Goal: Task Accomplishment & Management: Manage account settings

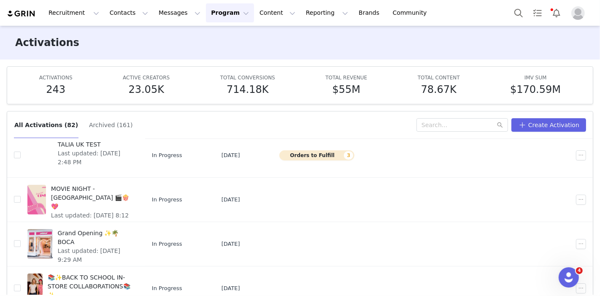
scroll to position [44, 0]
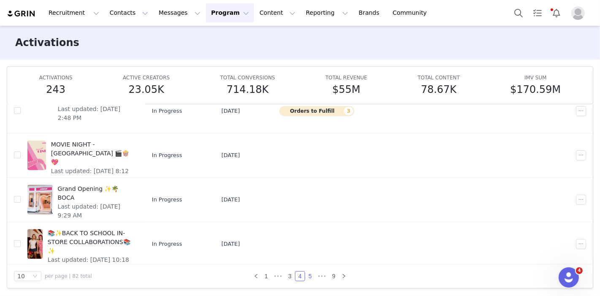
click at [306, 274] on link "5" at bounding box center [309, 275] width 9 height 9
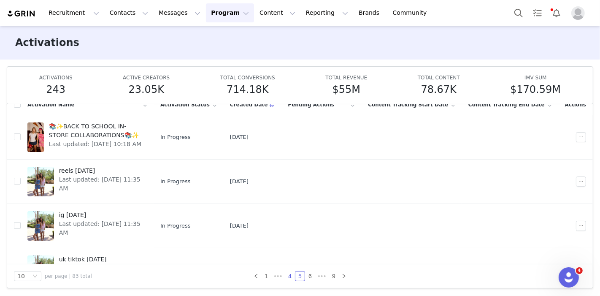
click at [286, 277] on link "4" at bounding box center [289, 275] width 9 height 9
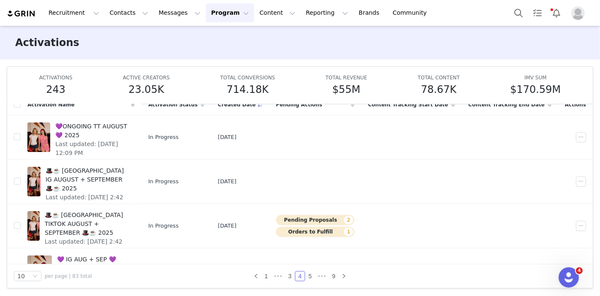
drag, startPoint x: 286, startPoint y: 277, endPoint x: 132, endPoint y: 46, distance: 278.1
click at [132, 46] on div "Activations Learn more" at bounding box center [300, 43] width 600 height 34
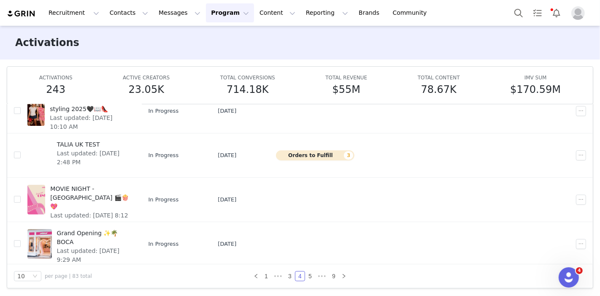
scroll to position [159, 0]
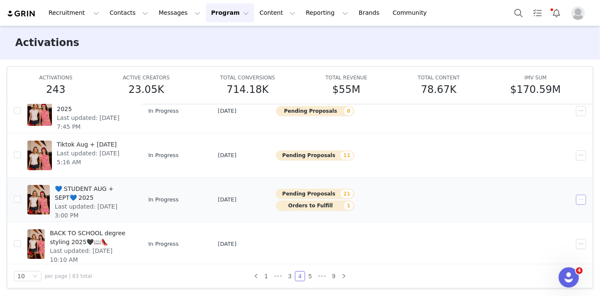
click at [576, 201] on button "button" at bounding box center [581, 200] width 10 height 10
click at [537, 226] on div "Duplicate" at bounding box center [537, 226] width 73 height 9
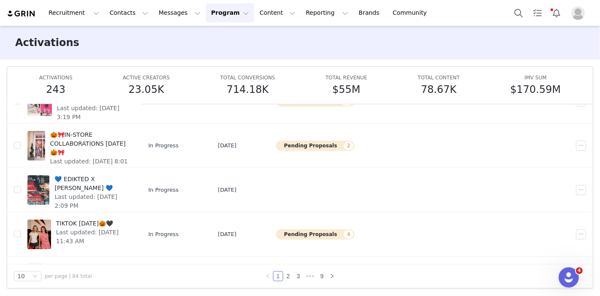
scroll to position [0, 0]
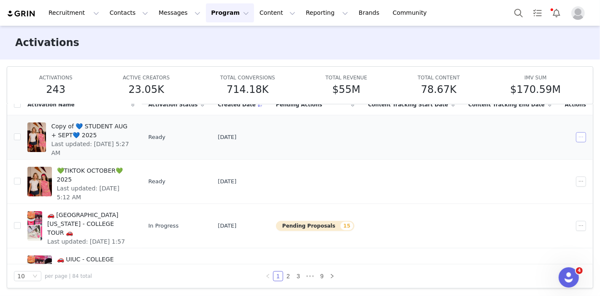
click at [576, 137] on button "button" at bounding box center [581, 137] width 10 height 10
click at [528, 151] on div "Edit" at bounding box center [537, 151] width 73 height 9
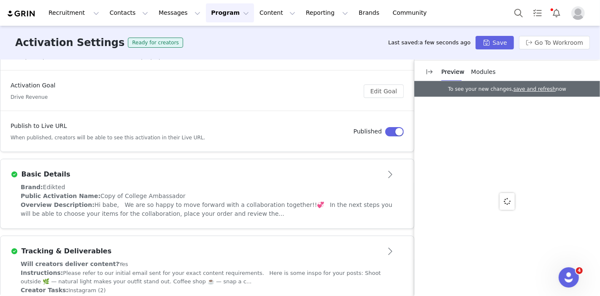
scroll to position [90, 0]
click at [257, 197] on div "Public Activation Name: Copy of College Ambassador" at bounding box center [207, 195] width 373 height 9
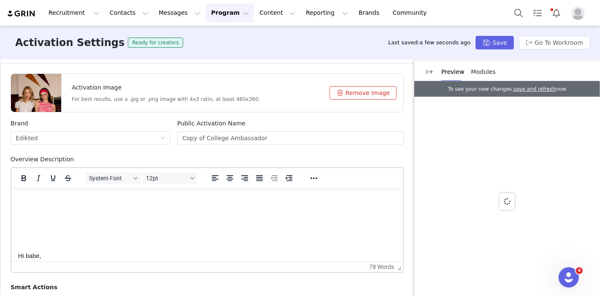
scroll to position [216, 0]
drag, startPoint x: 202, startPoint y: 138, endPoint x: 143, endPoint y: 128, distance: 59.4
click at [143, 128] on div "Brand Edikted Public Activation Name Copy of College Ambassador" at bounding box center [207, 137] width 400 height 36
type input "College Ambassador"
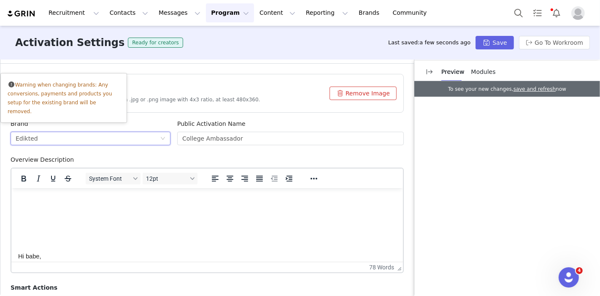
click at [160, 137] on icon "icon: down" at bounding box center [162, 138] width 5 height 5
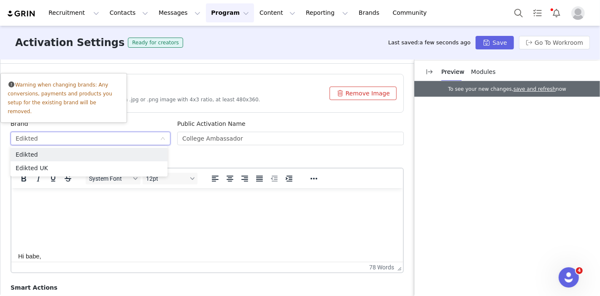
click at [191, 155] on div "Overview Description" at bounding box center [207, 161] width 393 height 12
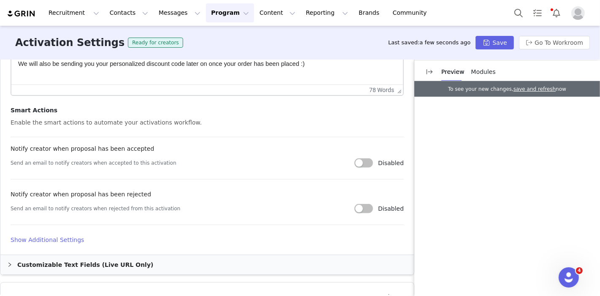
scroll to position [457, 0]
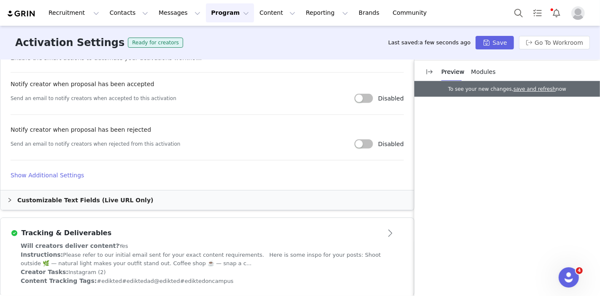
click at [56, 200] on div "Customizable Text Fields (Live URL Only)" at bounding box center [207, 199] width 414 height 19
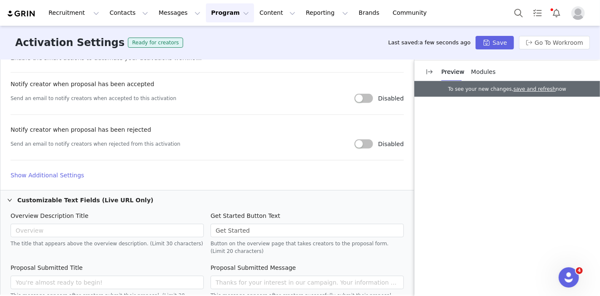
click at [55, 173] on h4 "Show Additional Settings" at bounding box center [207, 175] width 393 height 9
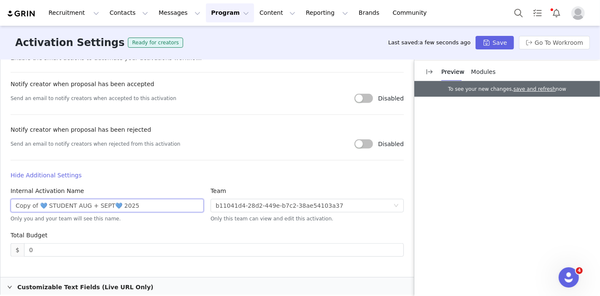
click at [36, 208] on input "Copy of 💙 STUDENT AUG + SEPT💙 2025" at bounding box center [107, 206] width 193 height 14
drag, startPoint x: 36, startPoint y: 204, endPoint x: 0, endPoint y: 191, distance: 38.7
click at [0, 191] on article "Basic Details Activation Image For best results, use a .jpg or .png image with …" at bounding box center [207, 100] width 414 height 619
drag, startPoint x: 82, startPoint y: 203, endPoint x: 51, endPoint y: 206, distance: 30.6
click at [51, 206] on input "💙 STUDENT AUG + SEPT💙 2025" at bounding box center [107, 206] width 193 height 14
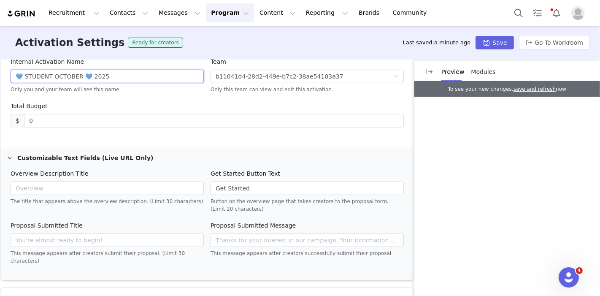
scroll to position [584, 0]
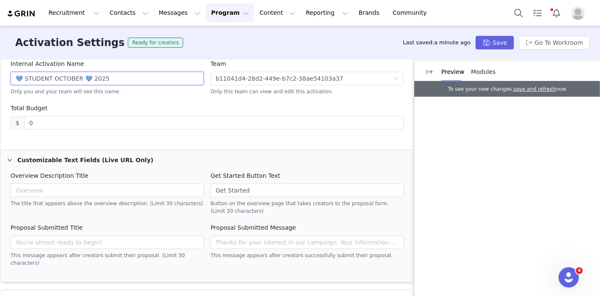
type input "💙 STUDENT OCTOBER 💙 2025"
click at [480, 70] on span "Modules" at bounding box center [483, 71] width 24 height 7
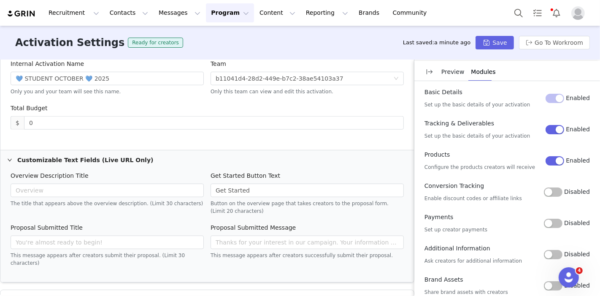
click at [544, 189] on button "Disabled" at bounding box center [553, 191] width 19 height 9
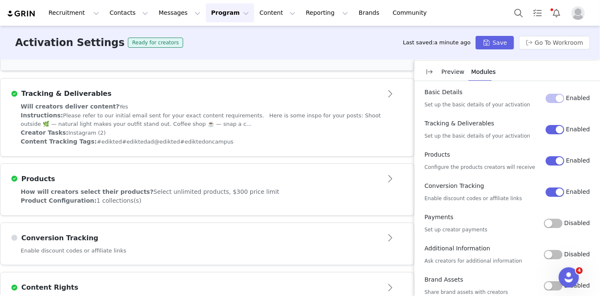
scroll to position [802, 0]
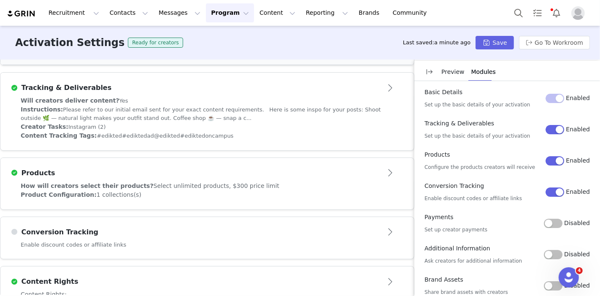
click at [131, 105] on div "Instructions: Please refer to our initial email sent for your exact content req…" at bounding box center [207, 113] width 373 height 17
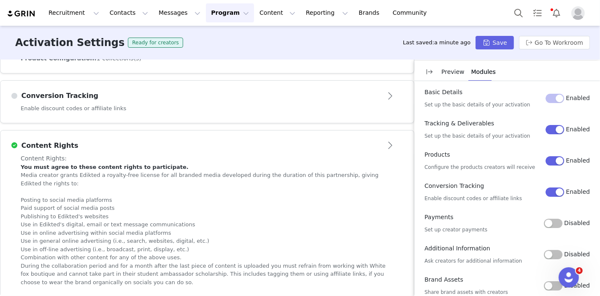
click at [88, 97] on div "Conversion Tracking" at bounding box center [193, 96] width 365 height 10
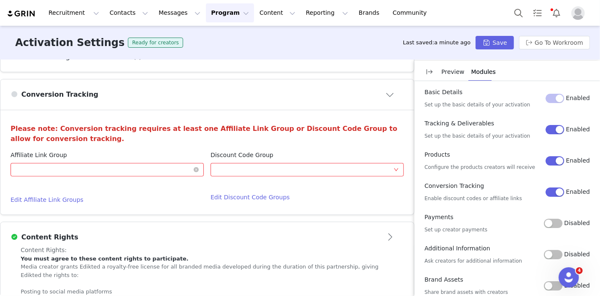
click at [76, 168] on div "Optional" at bounding box center [105, 169] width 178 height 13
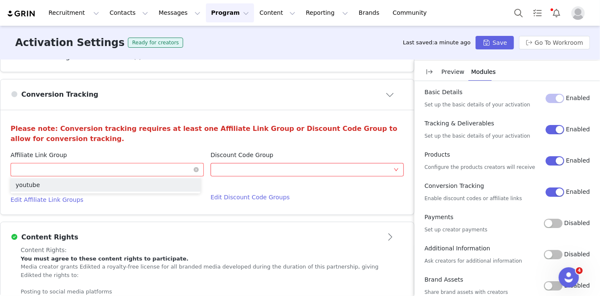
click at [76, 168] on input at bounding box center [105, 169] width 178 height 13
click at [248, 174] on div "Optional" at bounding box center [305, 169] width 178 height 13
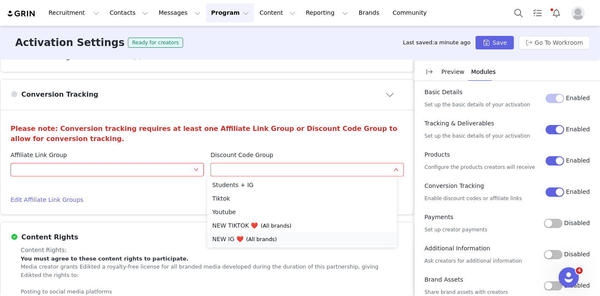
click at [243, 240] on li "NEW IG ❤️ (All brands)" at bounding box center [302, 239] width 190 height 14
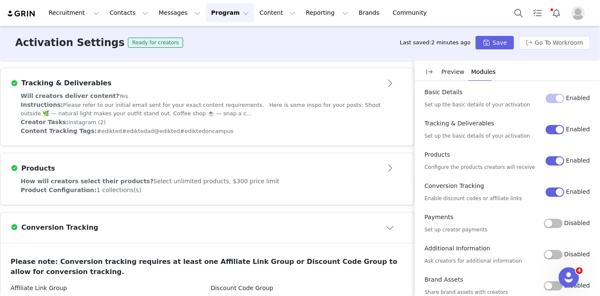
scroll to position [257, 0]
click at [184, 195] on div "How will creators select their products? Select unlimited products, $300 price …" at bounding box center [207, 192] width 414 height 28
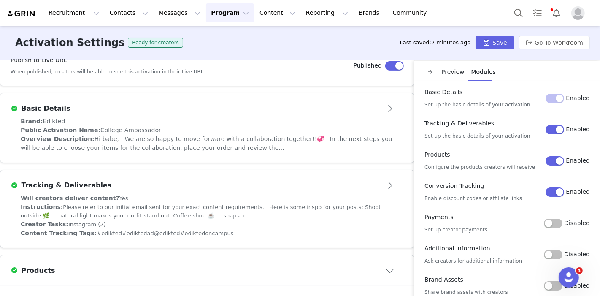
scroll to position [0, 0]
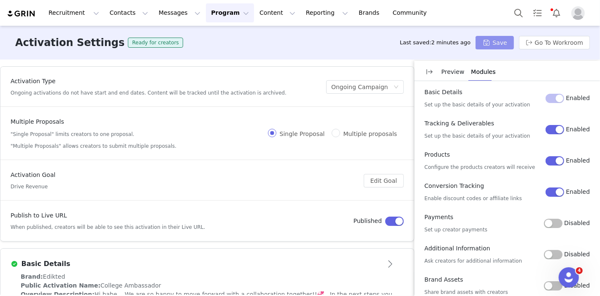
click at [504, 42] on button "Save" at bounding box center [495, 43] width 38 height 14
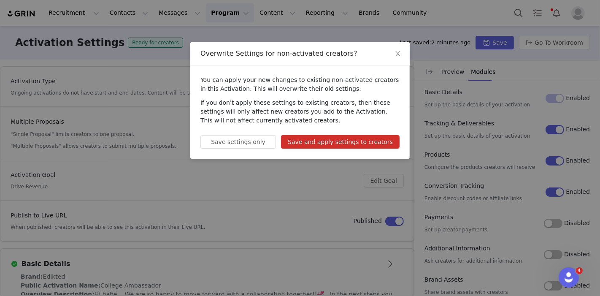
click at [309, 143] on button "Save and apply settings to creators" at bounding box center [340, 142] width 119 height 14
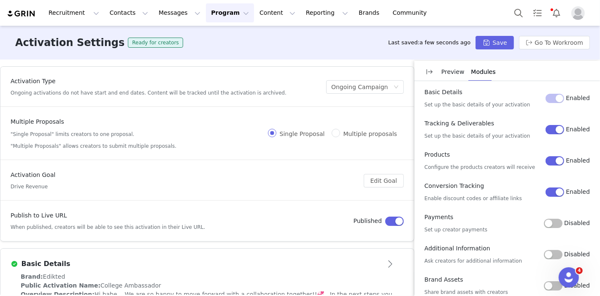
click at [206, 14] on button "Program Program" at bounding box center [230, 12] width 48 height 19
click at [199, 32] on link "Activations" at bounding box center [219, 38] width 67 height 16
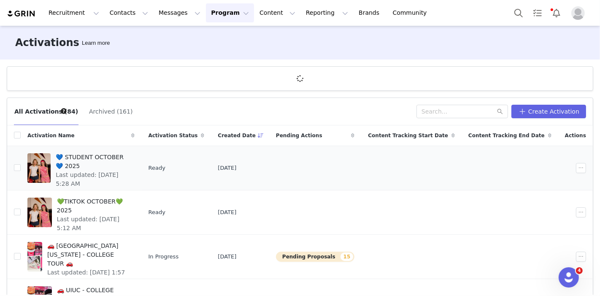
click at [126, 153] on span "💙 STUDENT OCTOBER 💙 2025" at bounding box center [93, 162] width 74 height 18
